Goal: Information Seeking & Learning: Learn about a topic

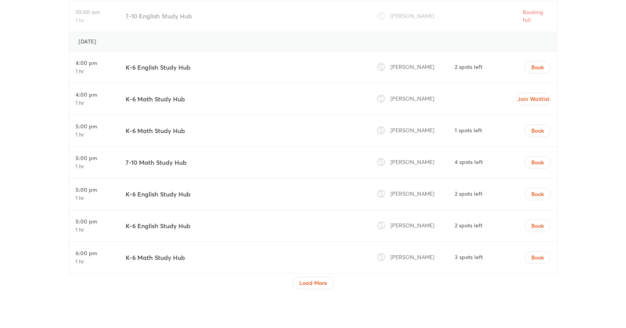
scroll to position [2401, 0]
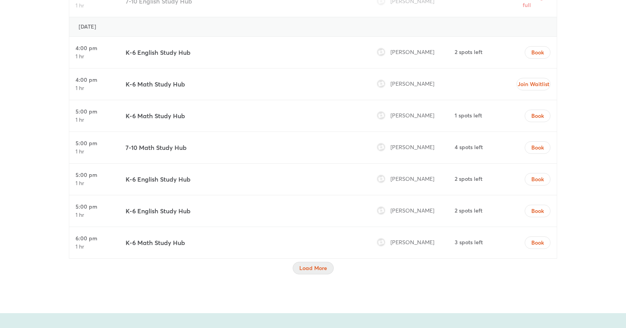
click at [305, 264] on span "Load More" at bounding box center [313, 268] width 28 height 8
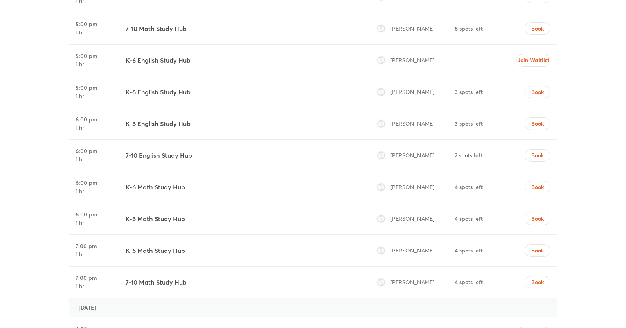
scroll to position [3093, 0]
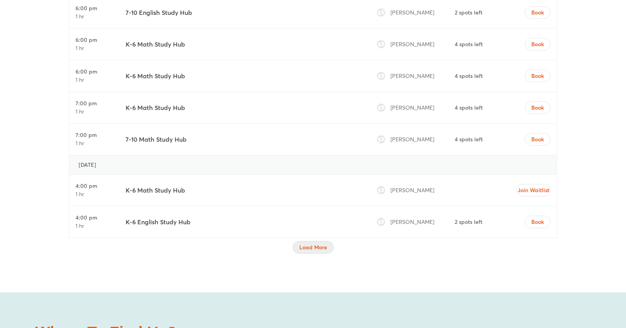
click at [305, 243] on span "Load More" at bounding box center [313, 247] width 28 height 8
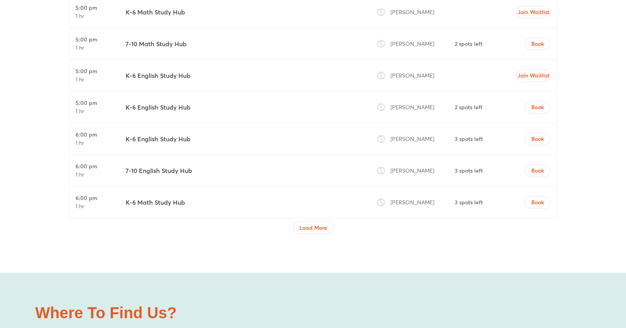
scroll to position [3687, 0]
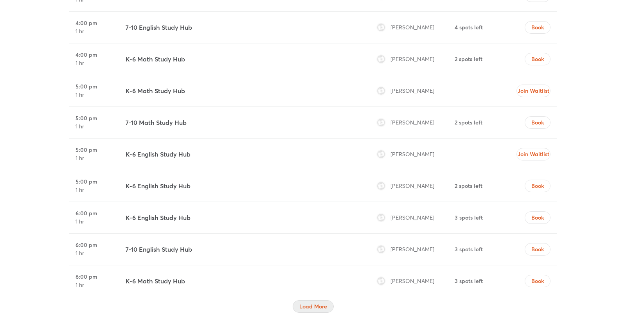
click at [313, 302] on span "Load More" at bounding box center [313, 306] width 28 height 8
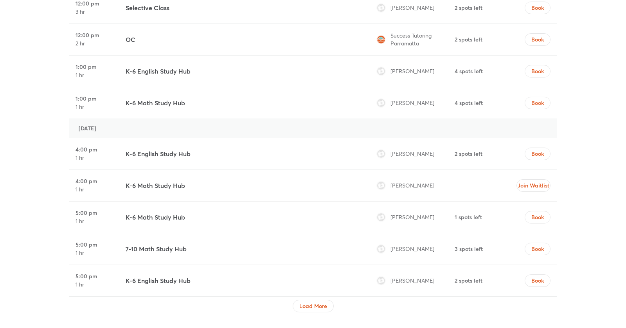
scroll to position [4391, 0]
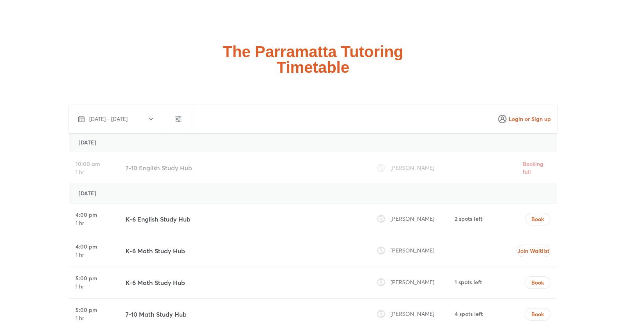
scroll to position [2304, 0]
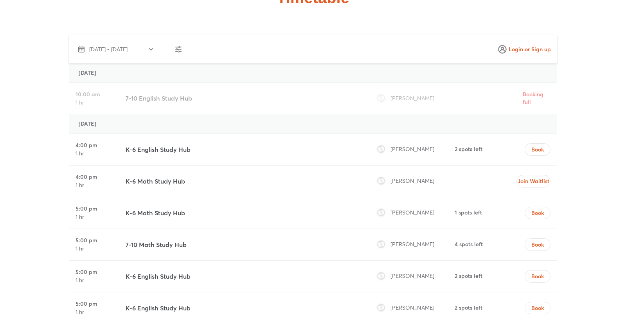
click at [396, 303] on span "[PERSON_NAME]" at bounding box center [412, 306] width 44 height 7
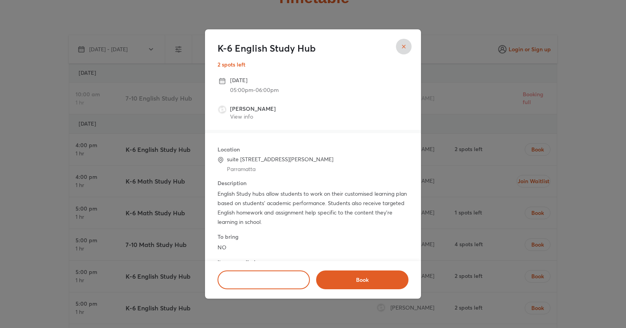
scroll to position [0, 0]
click at [404, 52] on button "close" at bounding box center [404, 47] width 16 height 16
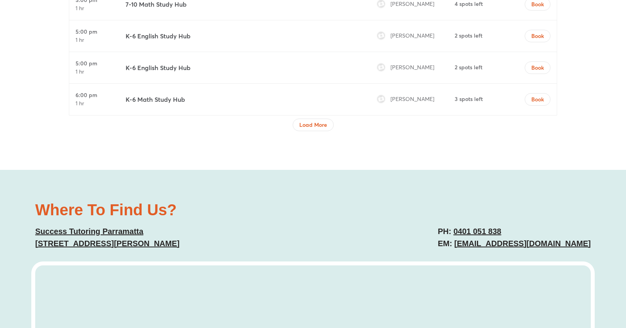
scroll to position [2543, 0]
click at [324, 121] on span "Load More" at bounding box center [313, 125] width 28 height 8
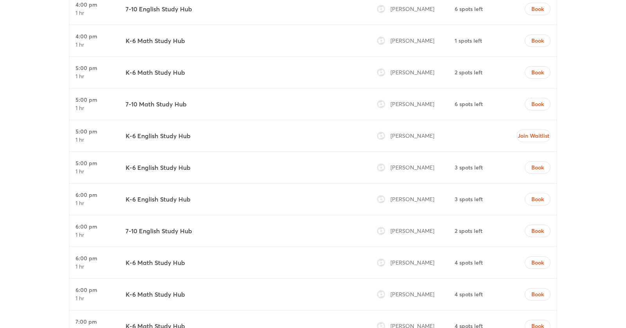
scroll to position [2928, 0]
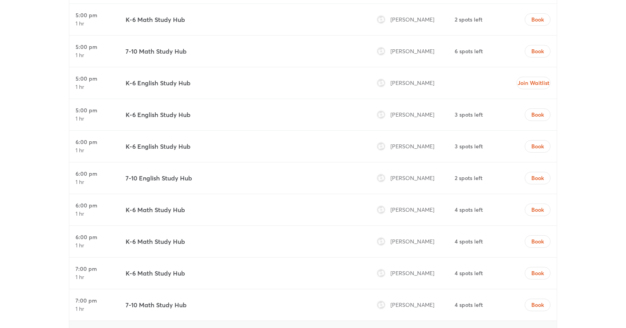
click at [398, 142] on span "[PERSON_NAME]" at bounding box center [412, 145] width 44 height 7
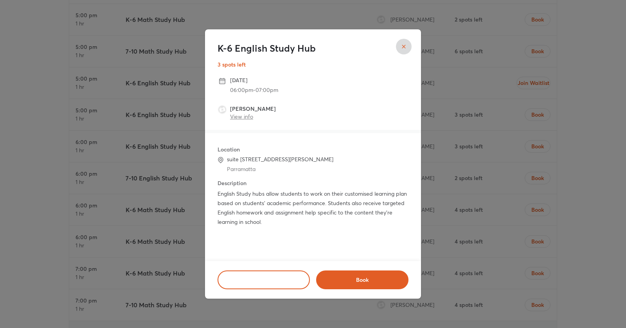
click at [252, 117] on link "View info" at bounding box center [241, 116] width 23 height 7
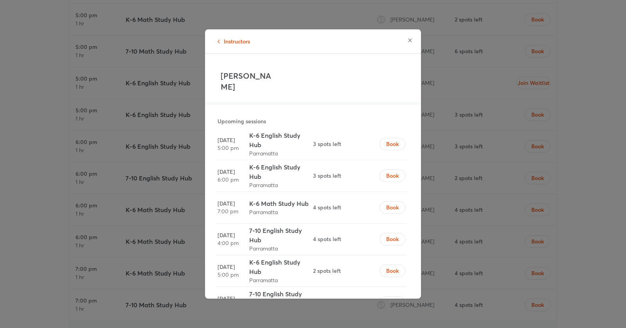
scroll to position [45, 0]
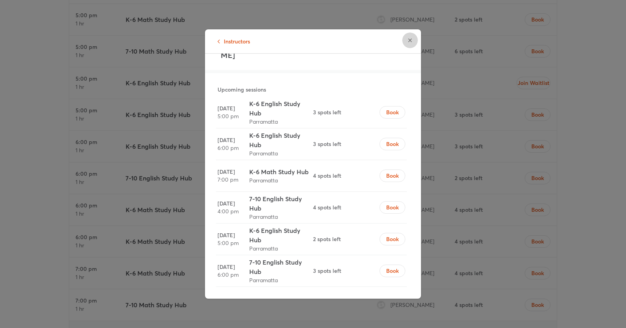
click at [411, 36] on button "button" at bounding box center [410, 40] width 16 height 16
